Goal: Transaction & Acquisition: Purchase product/service

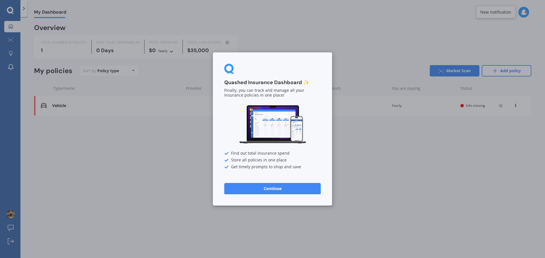
click at [289, 191] on button "Continue" at bounding box center [272, 188] width 96 height 11
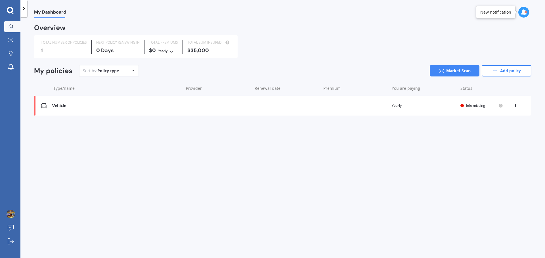
click at [512, 105] on div "View option View policy Delete" at bounding box center [515, 106] width 17 height 6
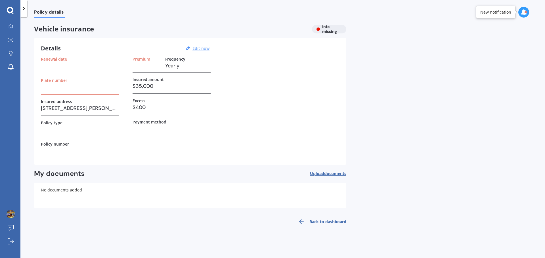
click at [204, 48] on u "Edit now" at bounding box center [200, 48] width 17 height 5
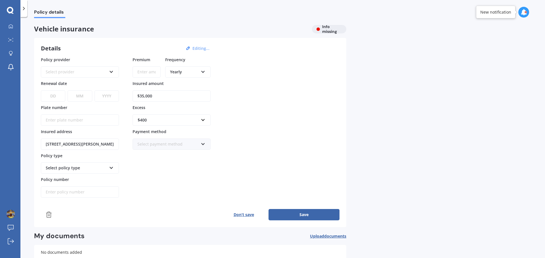
click at [75, 70] on div "Select provider" at bounding box center [76, 72] width 61 height 6
click at [399, 130] on div "Policy details Vehicle insurance Info missing Details Editing... Policy provide…" at bounding box center [282, 138] width 524 height 241
click at [523, 12] on icon at bounding box center [523, 12] width 6 height 6
click at [458, 41] on icon at bounding box center [457, 43] width 4 height 4
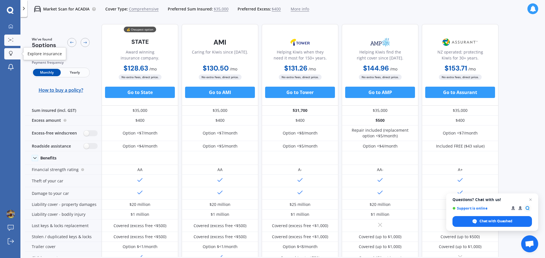
click at [15, 54] on link "Explore insurance" at bounding box center [12, 53] width 16 height 11
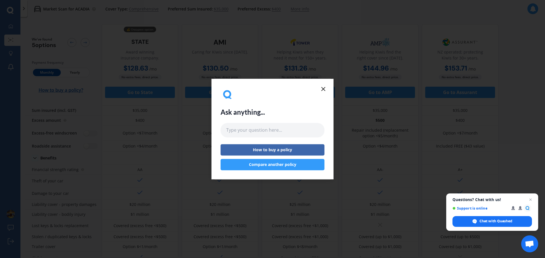
click at [281, 167] on button "Compare another policy" at bounding box center [272, 164] width 104 height 11
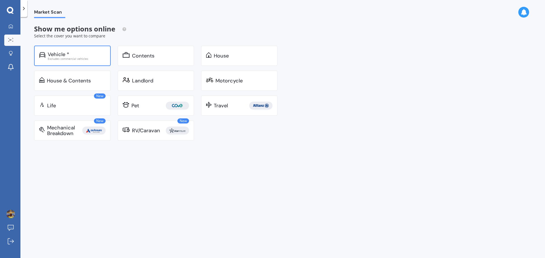
click at [71, 60] on div "Excludes commercial vehicles" at bounding box center [77, 58] width 58 height 3
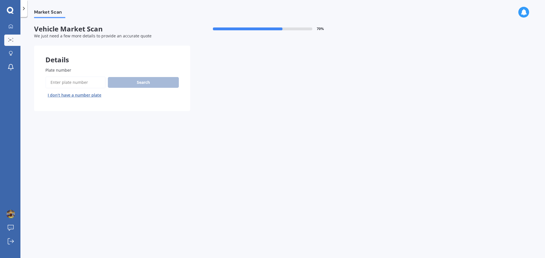
click at [83, 95] on button "I don’t have a number plate" at bounding box center [74, 95] width 58 height 9
select select "24"
select select "02"
select select "1982"
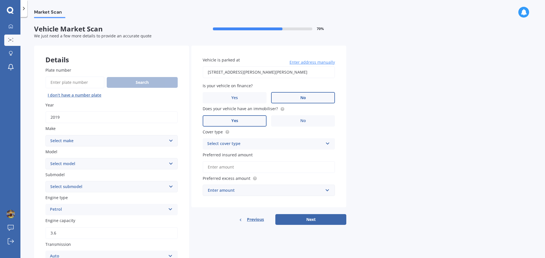
click at [73, 117] on input "2019" at bounding box center [111, 117] width 132 height 12
type input "2018"
click at [82, 141] on select "Select make AC ALFA ROMEO ASTON [PERSON_NAME] AUDI AUSTIN BEDFORD Bentley BMW B…" at bounding box center [111, 140] width 132 height 11
select select "JEEP"
click at [45, 135] on select "Select make AC ALFA ROMEO ASTON [PERSON_NAME] AUDI AUSTIN BEDFORD Bentley BMW B…" at bounding box center [111, 140] width 132 height 11
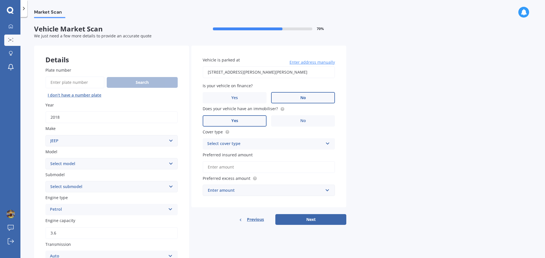
click at [89, 164] on select "Select model Avenger Cherokee Commander Compass Gladiator Grand Cherokee Patrio…" at bounding box center [111, 163] width 132 height 11
select select "GRAND CHEROKEE"
click at [45, 158] on select "Select model Avenger Cherokee Commander Compass Gladiator Grand Cherokee Patrio…" at bounding box center [111, 163] width 132 height 11
click at [89, 188] on select "Select submodel 6 Cyl Diesel 6 Cyl Petrol LIMITED 3.0L CRD LIMITED 3.6P4WD8A/SW…" at bounding box center [111, 186] width 132 height 11
click at [79, 81] on input "Plate number" at bounding box center [74, 83] width 59 height 12
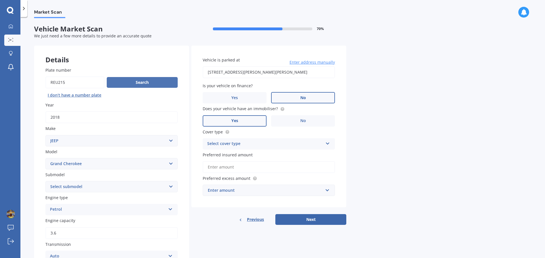
type input "REU215"
click at [160, 83] on button "Search" at bounding box center [142, 82] width 71 height 11
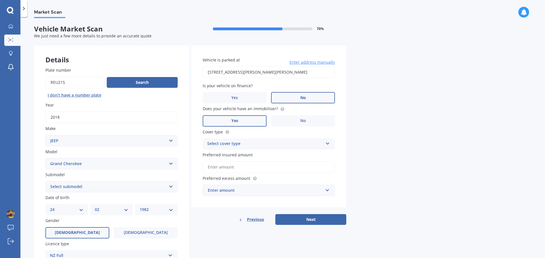
scroll to position [28, 0]
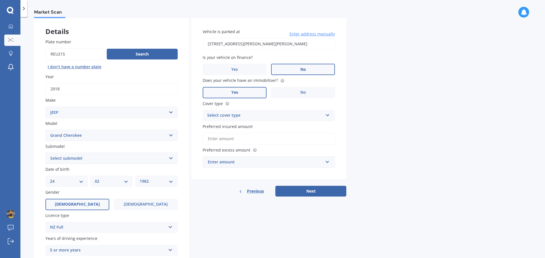
click at [89, 161] on select "Select submodel 6 Cyl Diesel 6 Cyl Petrol LIMITED 3.0L CRD LIMITED 3.6P4WD8A/SW…" at bounding box center [111, 158] width 132 height 11
click at [77, 162] on select "Select submodel 6 Cyl Diesel 6 Cyl Petrol LIMITED 3.0L CRD LIMITED 3.6P4WD8A/SW…" at bounding box center [111, 158] width 132 height 11
select select "LIMITED 3.6P4WD8A/SW"
click at [45, 153] on select "Select submodel 6 Cyl Diesel 6 Cyl Petrol LIMITED 3.0L CRD LIMITED 3.6P4WD8A/SW…" at bounding box center [111, 158] width 132 height 11
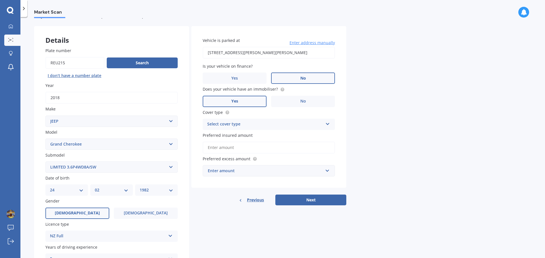
scroll to position [19, 0]
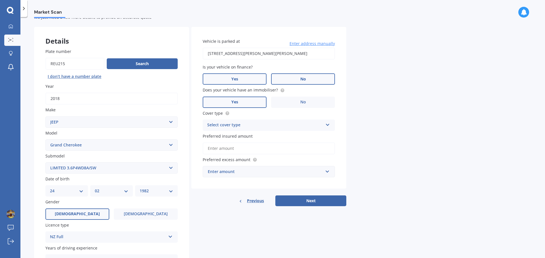
click at [237, 81] on span "Yes" at bounding box center [234, 79] width 7 height 5
click at [0, 0] on input "Yes" at bounding box center [0, 0] width 0 height 0
click at [321, 125] on div "Select cover type" at bounding box center [265, 125] width 116 height 7
click at [237, 138] on span "Comprehensive" at bounding box center [222, 136] width 30 height 5
click at [251, 135] on label "Preferred insured amount" at bounding box center [268, 136] width 130 height 6
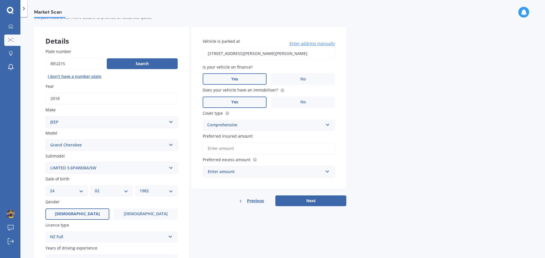
click at [251, 143] on input "Preferred insured amount" at bounding box center [269, 149] width 132 height 12
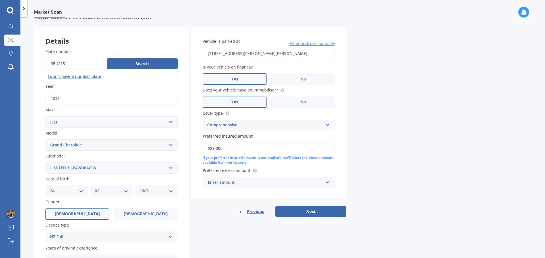
type input "$29,000"
click at [247, 182] on div "Enter amount" at bounding box center [265, 183] width 115 height 6
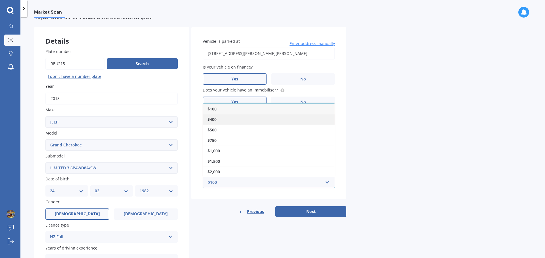
click at [216, 120] on span "$400" at bounding box center [211, 119] width 9 height 5
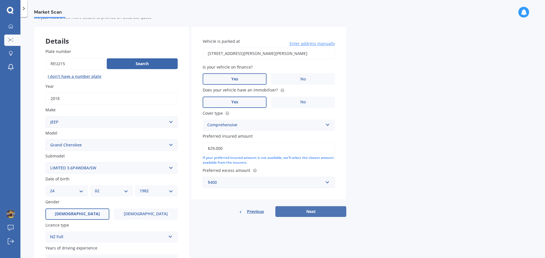
click at [303, 211] on button "Next" at bounding box center [310, 212] width 71 height 11
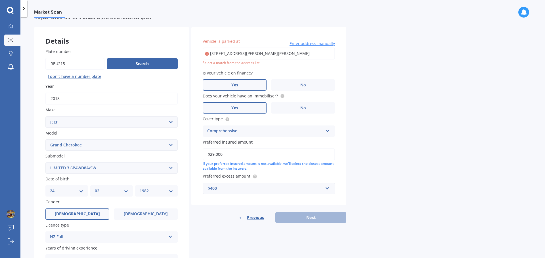
type input "[STREET_ADDRESS][PERSON_NAME][PERSON_NAME]"
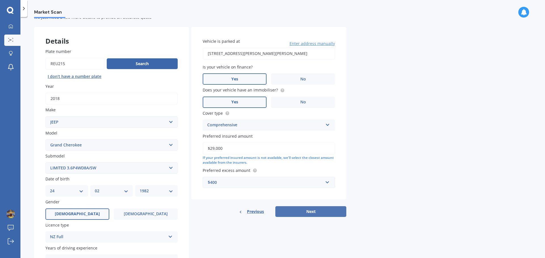
click at [304, 212] on button "Next" at bounding box center [310, 212] width 71 height 11
select select "24"
select select "02"
select select "1982"
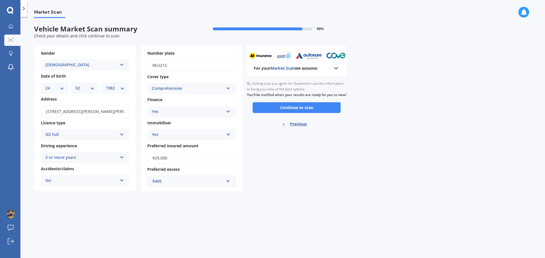
scroll to position [0, 0]
click at [293, 111] on button "Continue to scan" at bounding box center [296, 107] width 88 height 11
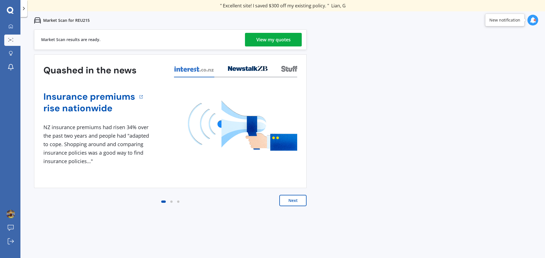
click at [298, 203] on button "Next" at bounding box center [292, 200] width 27 height 11
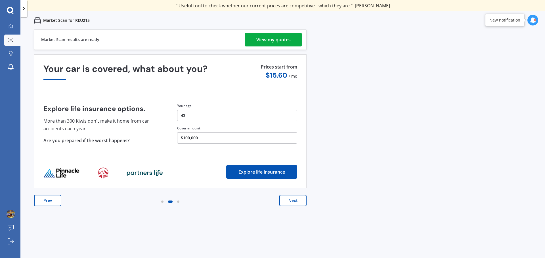
click at [279, 44] on div "View my quotes" at bounding box center [273, 40] width 34 height 14
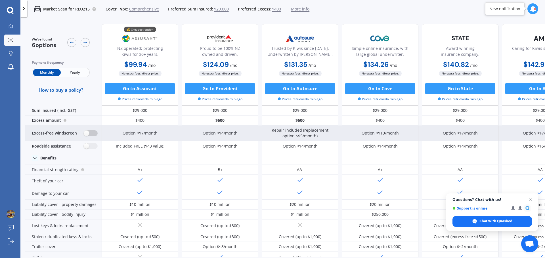
click at [92, 134] on label at bounding box center [91, 133] width 14 height 6
radio input "true"
